Goal: Task Accomplishment & Management: Manage account settings

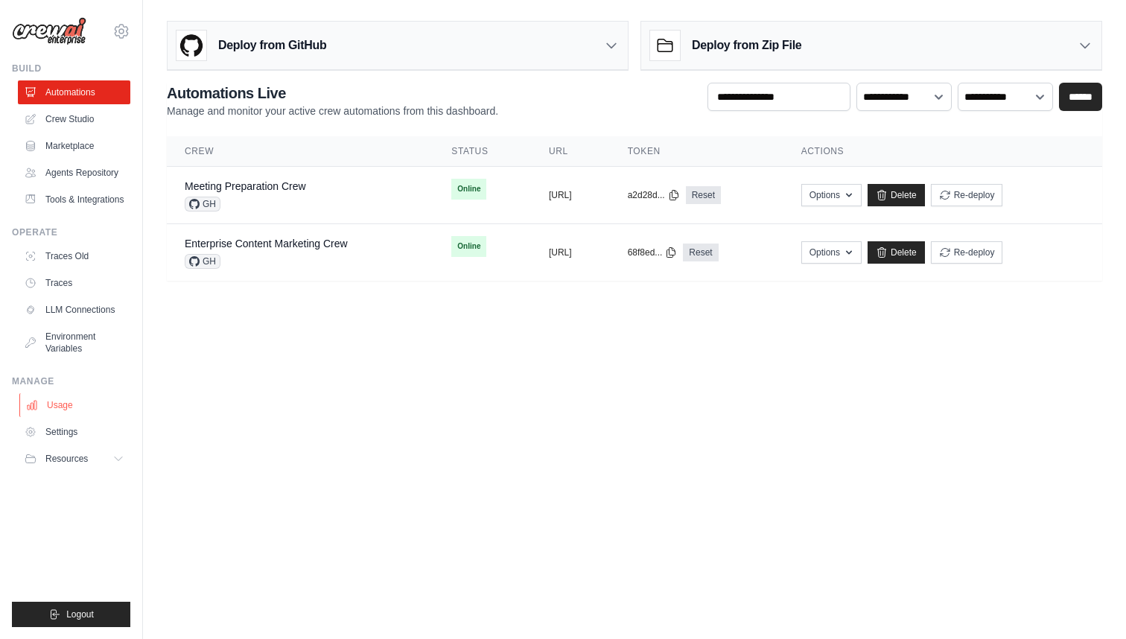
click at [52, 407] on link "Usage" at bounding box center [75, 405] width 112 height 24
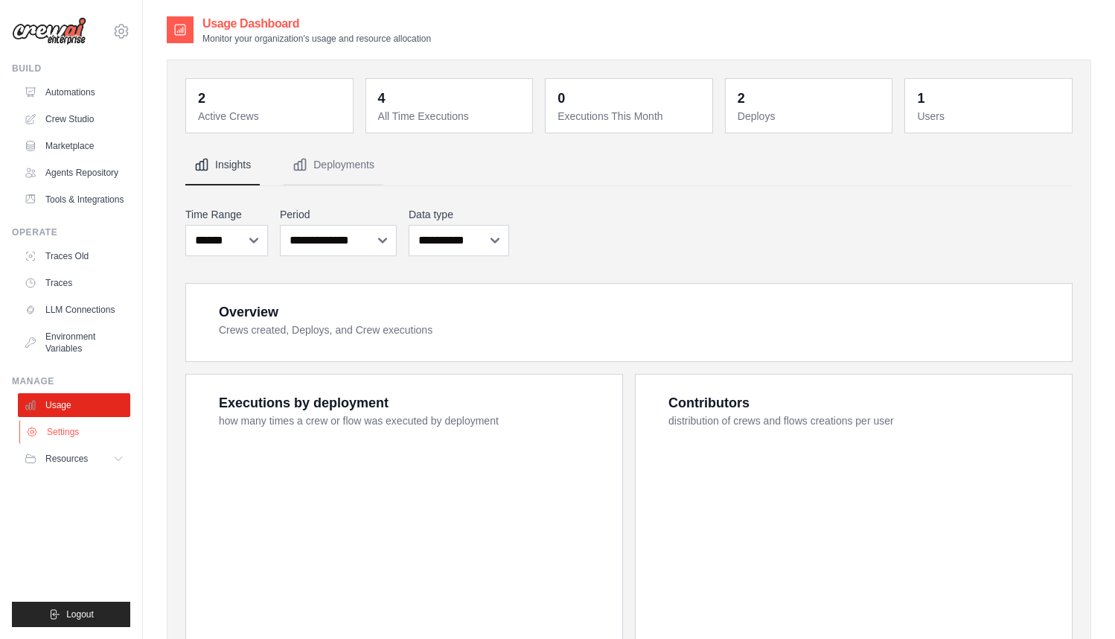
click at [52, 424] on link "Settings" at bounding box center [75, 432] width 112 height 24
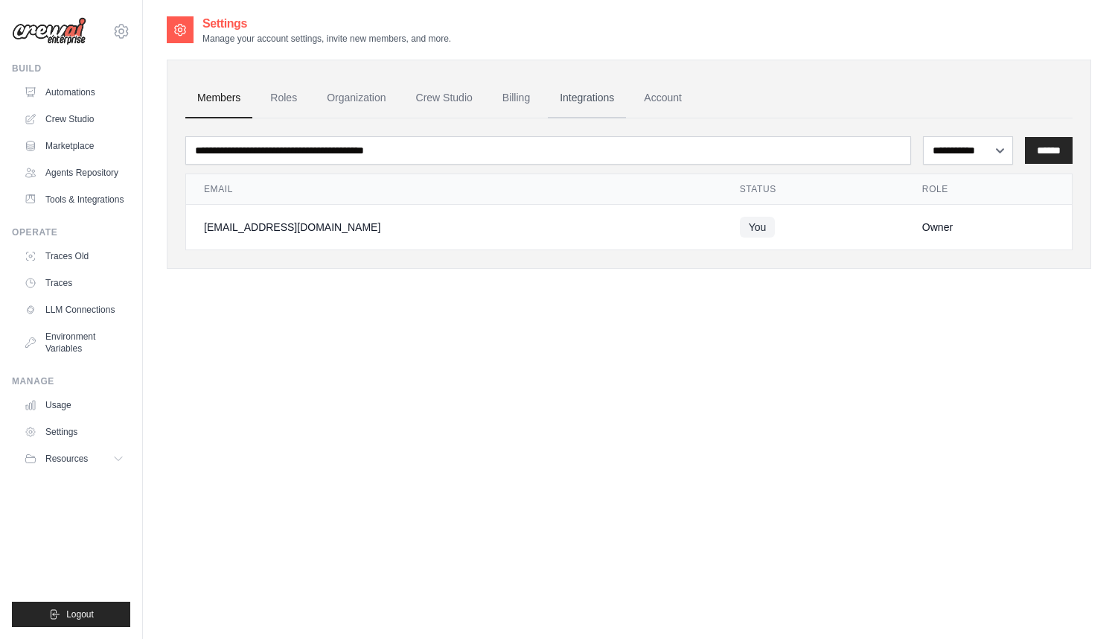
click at [587, 102] on link "Integrations" at bounding box center [587, 98] width 78 height 40
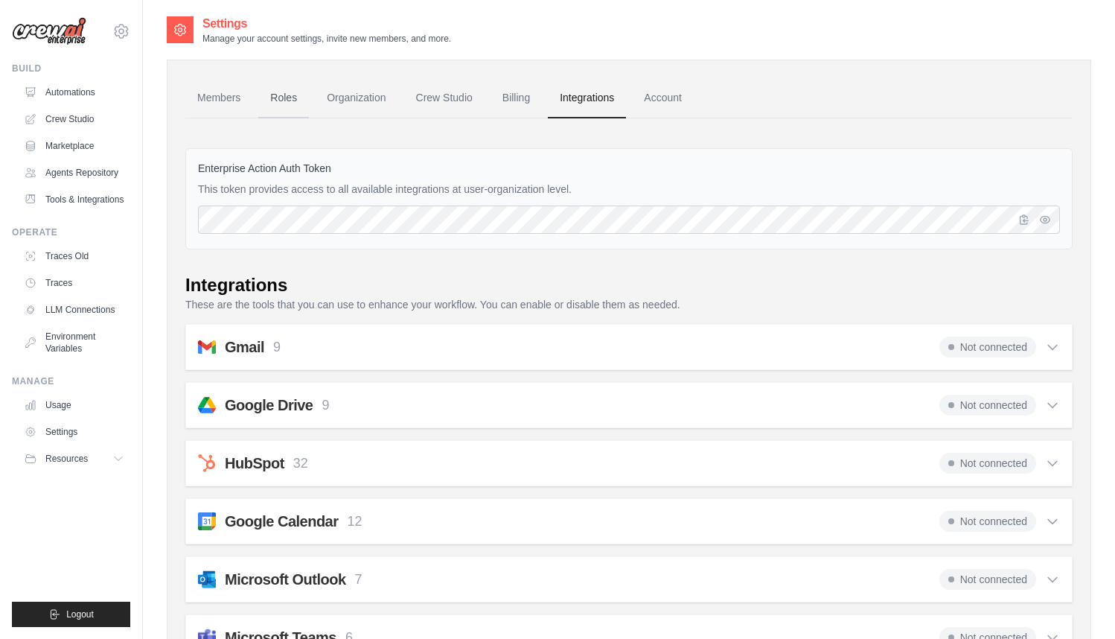
click at [266, 88] on link "Roles" at bounding box center [283, 98] width 51 height 40
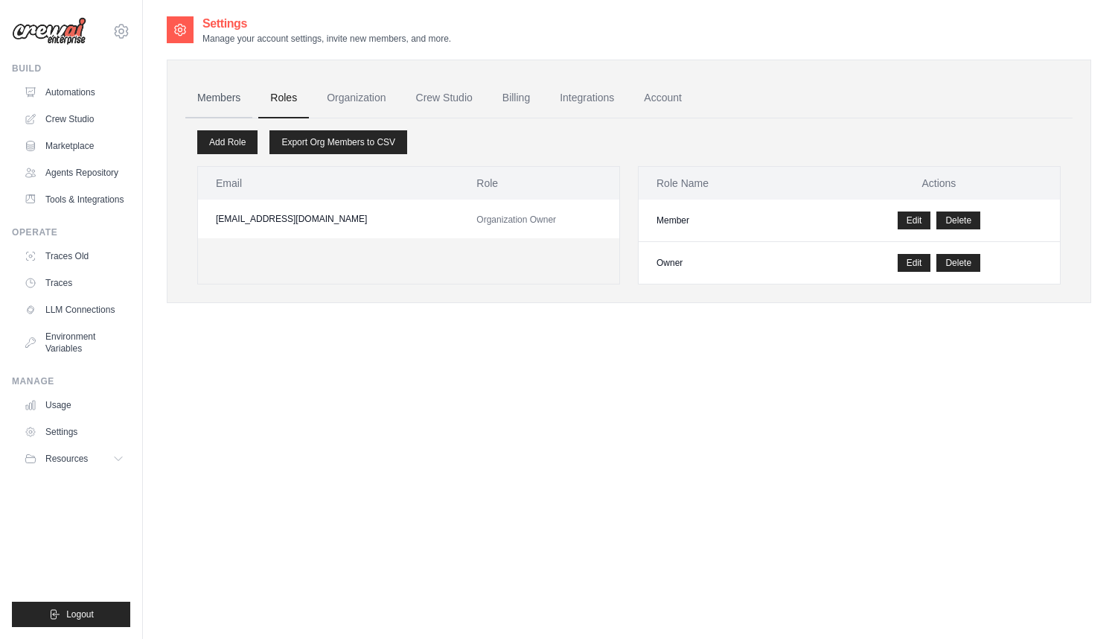
click at [230, 95] on link "Members" at bounding box center [218, 98] width 67 height 40
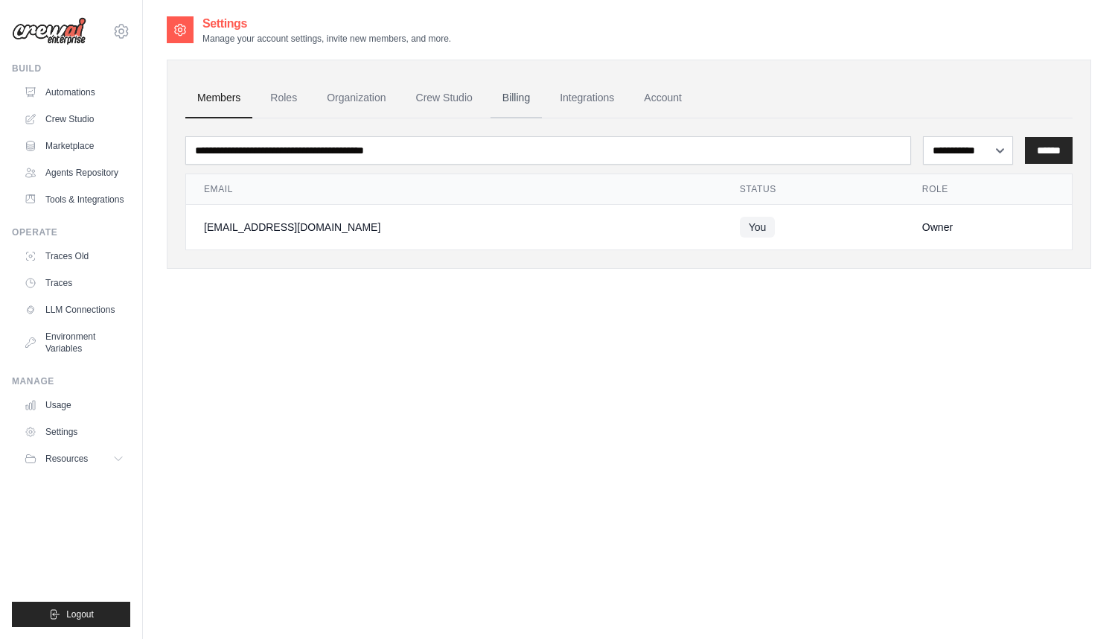
click at [524, 97] on link "Billing" at bounding box center [516, 98] width 51 height 40
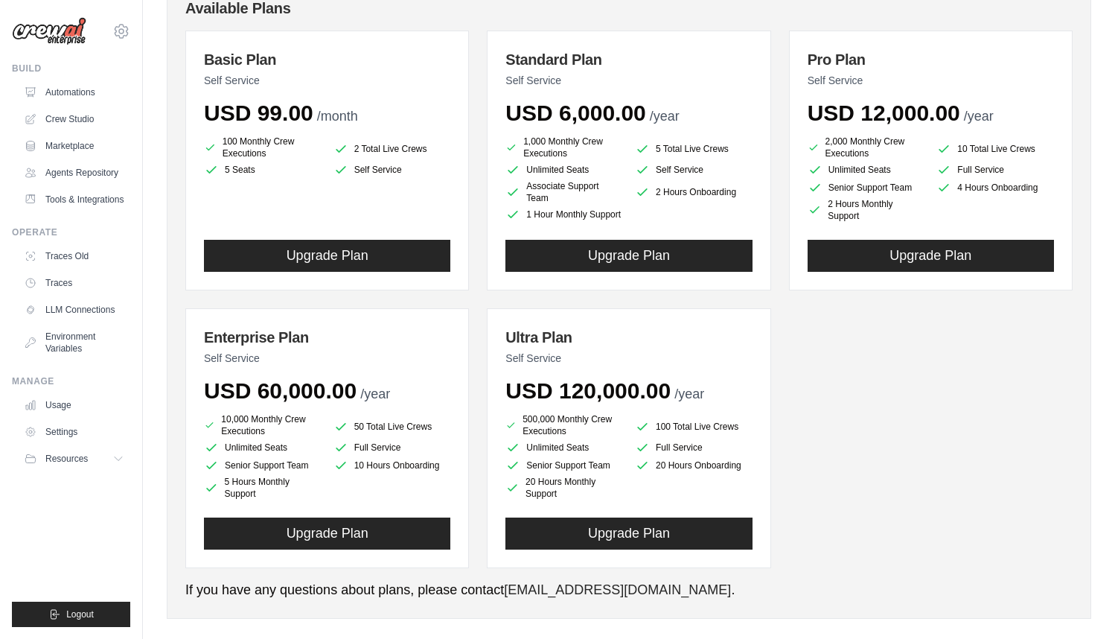
scroll to position [180, 0]
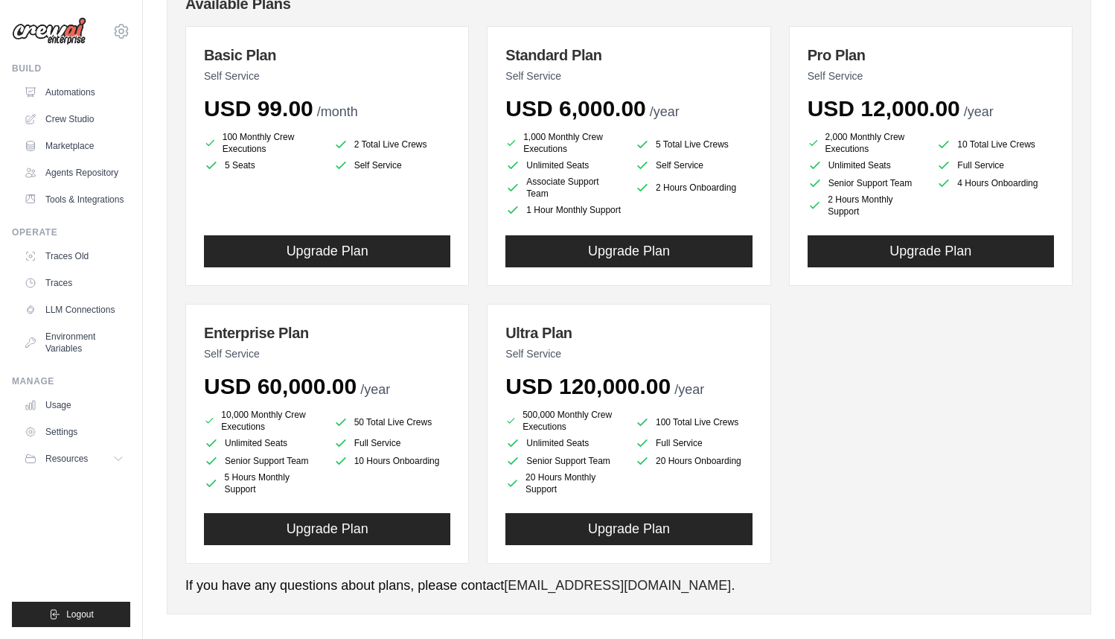
click at [946, 468] on div "Basic Plan Self Service USD 99.00 /month 100 Monthly Crew Executions 2 Total Li…" at bounding box center [629, 295] width 888 height 538
click at [911, 422] on div "Basic Plan Self Service USD 99.00 /month 100 Monthly Crew Executions 2 Total Li…" at bounding box center [629, 295] width 888 height 538
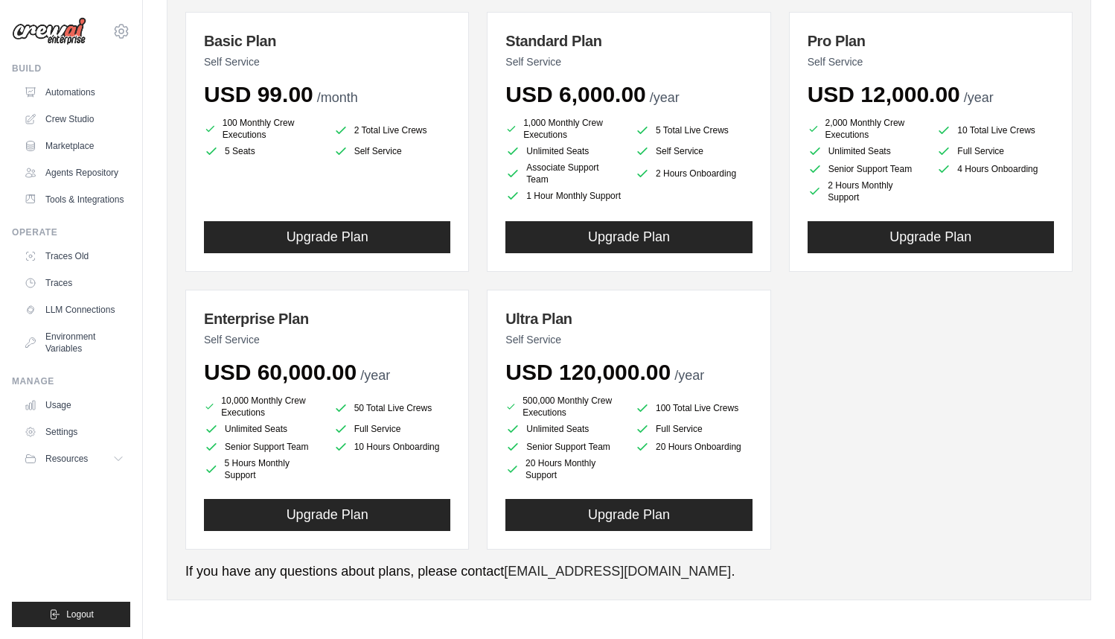
scroll to position [194, 0]
